Goal: Use online tool/utility: Utilize a website feature to perform a specific function

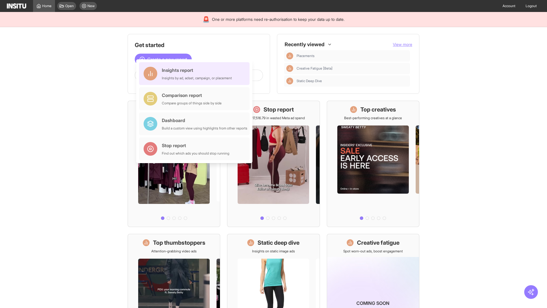
click at [196, 74] on div "Insights report Insights by ad, adset, campaign, or placement" at bounding box center [197, 74] width 70 height 14
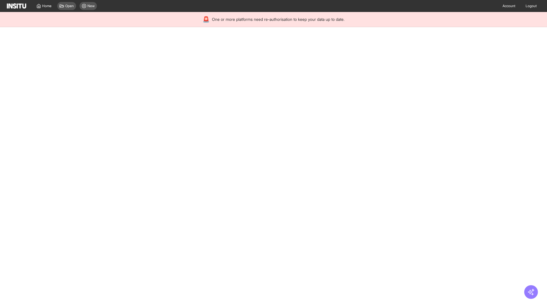
select select "**"
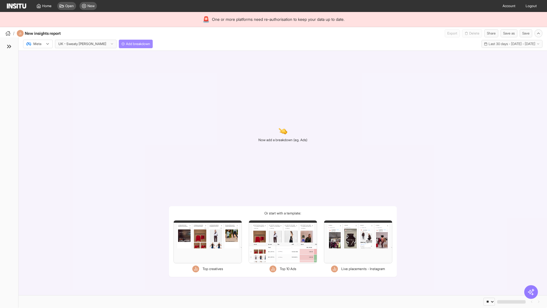
click at [126, 44] on span "Add breakdown" at bounding box center [138, 44] width 24 height 5
